Goal: Task Accomplishment & Management: Manage account settings

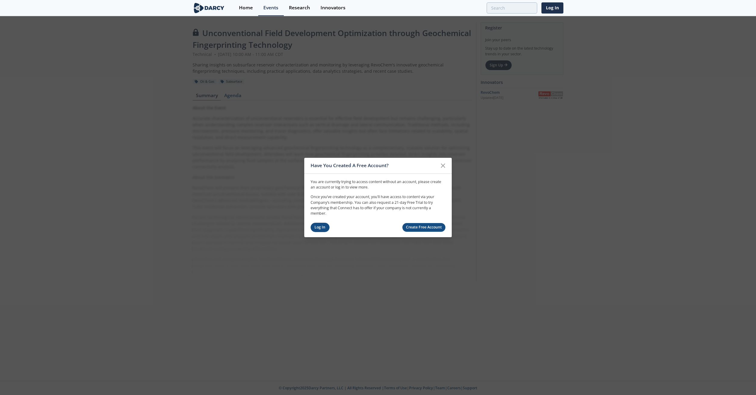
click at [319, 229] on link "Log In" at bounding box center [320, 227] width 19 height 9
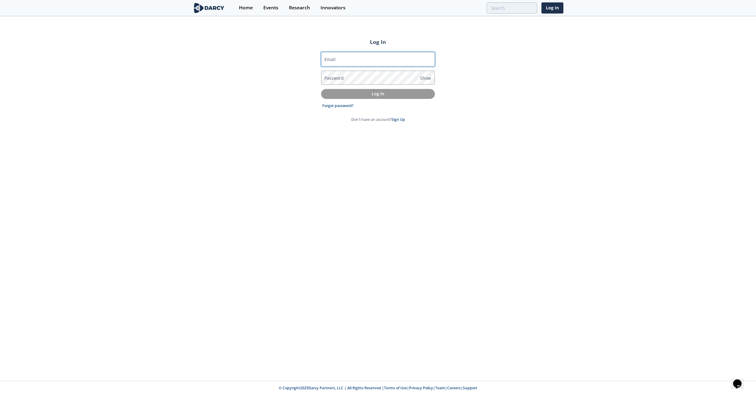
click at [378, 58] on input "Email" at bounding box center [378, 59] width 114 height 14
click at [376, 66] on input "Email" at bounding box center [378, 59] width 114 height 14
click at [376, 58] on input "Email" at bounding box center [378, 59] width 114 height 14
type input "[PERSON_NAME][EMAIL_ADDRESS][PERSON_NAME][DOMAIN_NAME]"
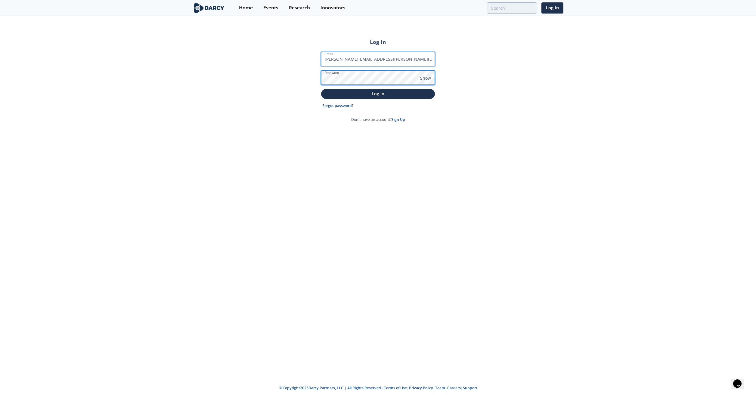
click at [321, 89] on button "Log In" at bounding box center [378, 94] width 114 height 10
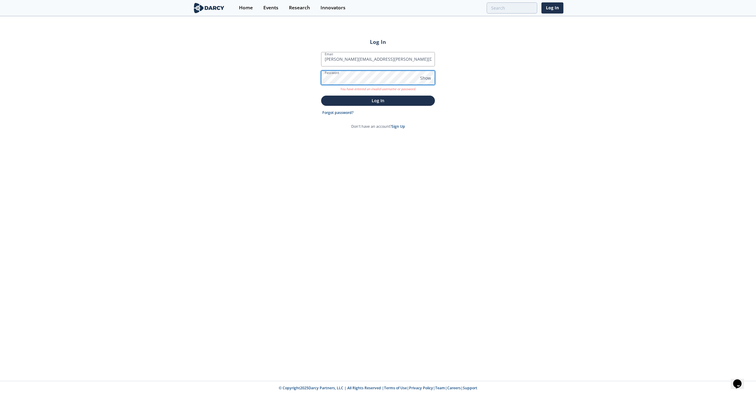
click at [268, 77] on div "Log In Email [PERSON_NAME][EMAIL_ADDRESS][PERSON_NAME][DOMAIN_NAME] Password Sh…" at bounding box center [378, 199] width 756 height 364
drag, startPoint x: 74, startPoint y: 51, endPoint x: 305, endPoint y: 96, distance: 235.5
click at [75, 51] on div "Log In Email [PERSON_NAME][EMAIL_ADDRESS][PERSON_NAME][DOMAIN_NAME] Password Sh…" at bounding box center [378, 199] width 756 height 364
